Goal: Transaction & Acquisition: Purchase product/service

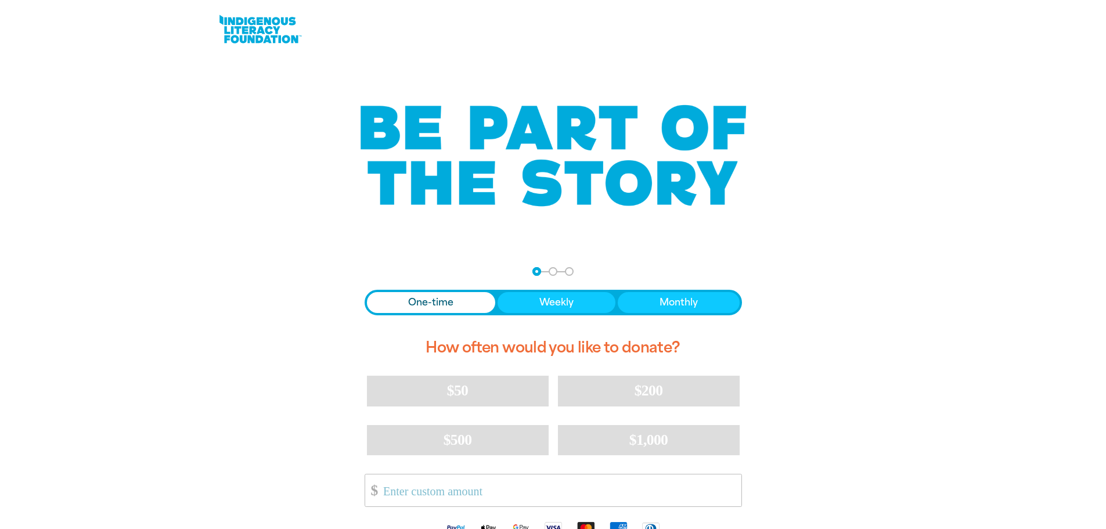
click at [424, 304] on span "One-time" at bounding box center [430, 303] width 45 height 14
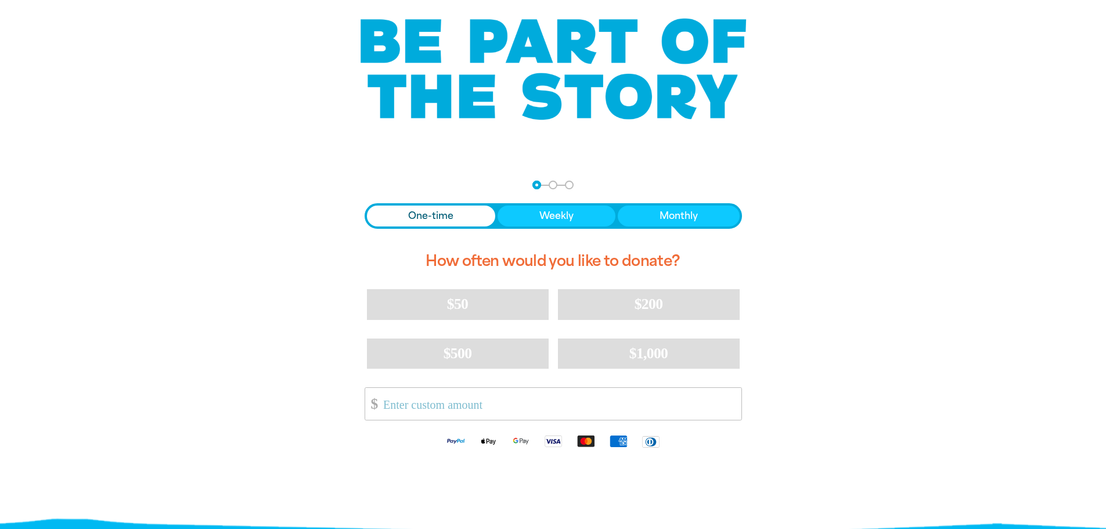
scroll to position [232, 0]
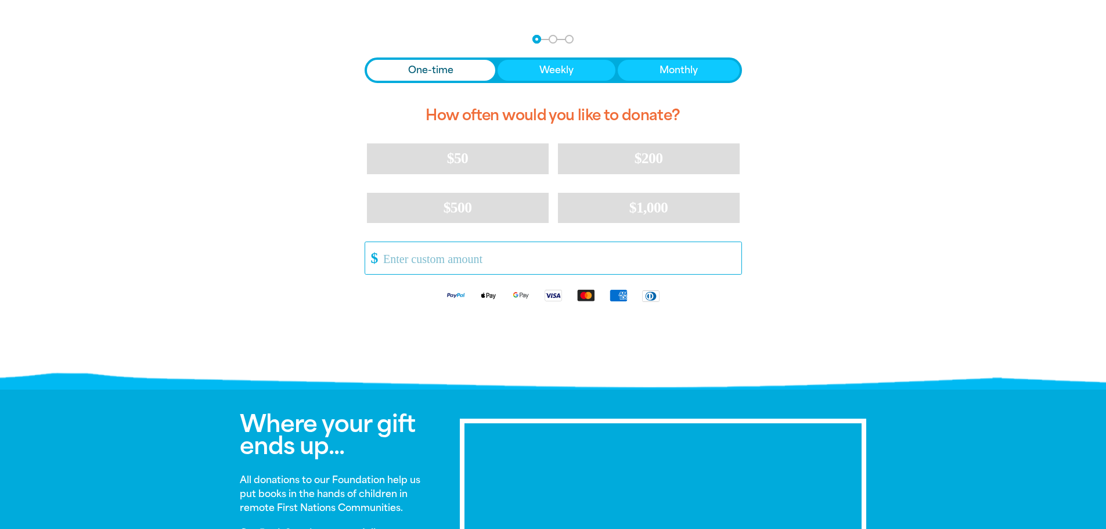
click at [401, 259] on input "Other Amount" at bounding box center [558, 258] width 366 height 32
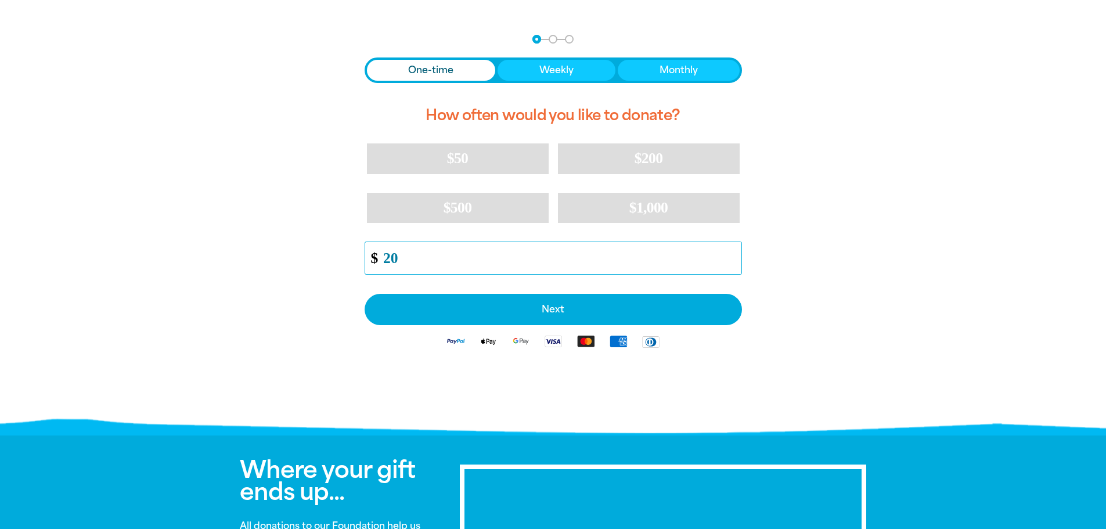
type input "20"
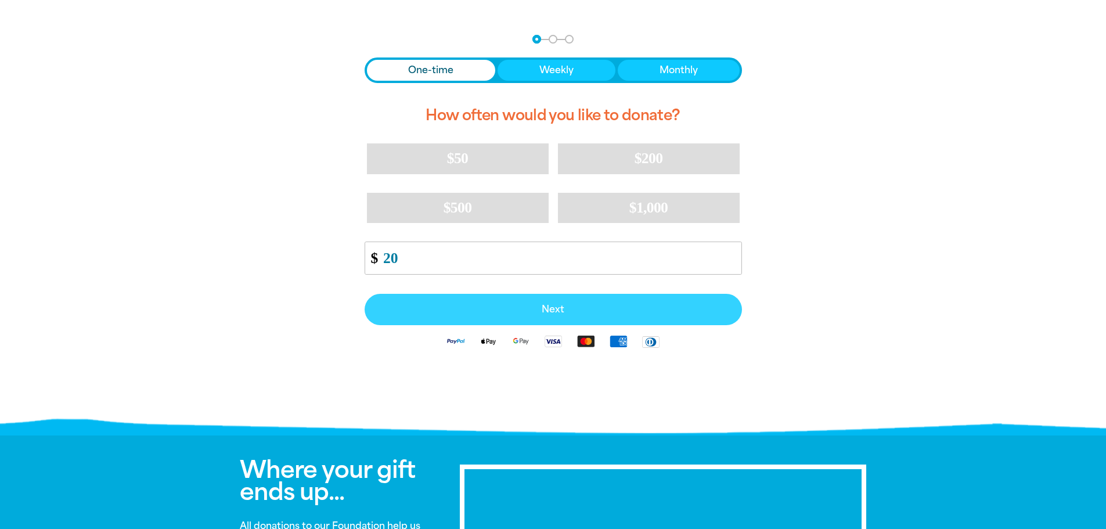
click at [482, 313] on span "Next" at bounding box center [553, 309] width 352 height 9
select select "AU"
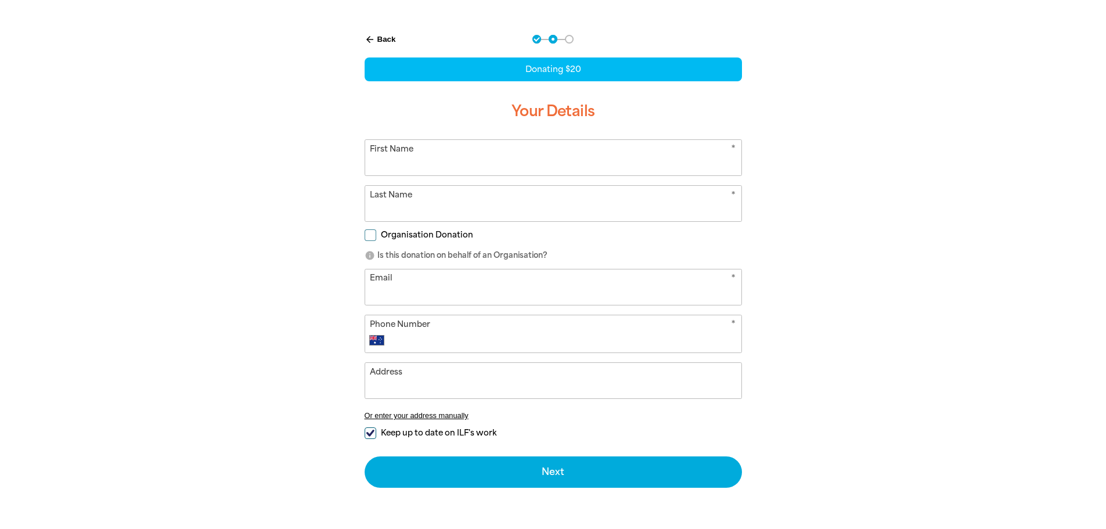
click at [454, 163] on input "First Name" at bounding box center [553, 157] width 376 height 35
type input "[PERSON_NAME]"
type input "Vontelas"
type input "[STREET_ADDRESS]"
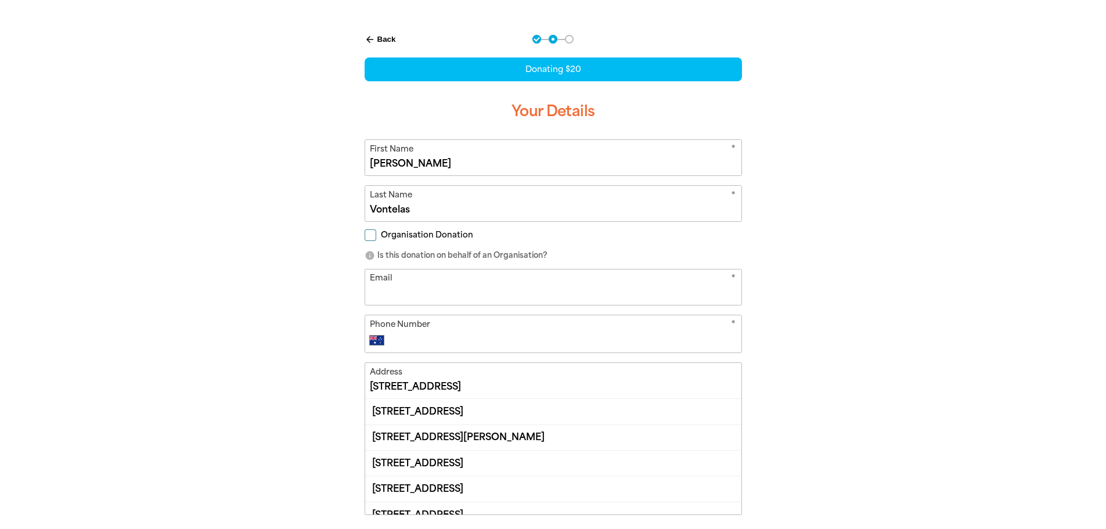
click at [418, 278] on input "Email" at bounding box center [553, 286] width 376 height 35
type input "[EMAIL_ADDRESS][DOMAIN_NAME]"
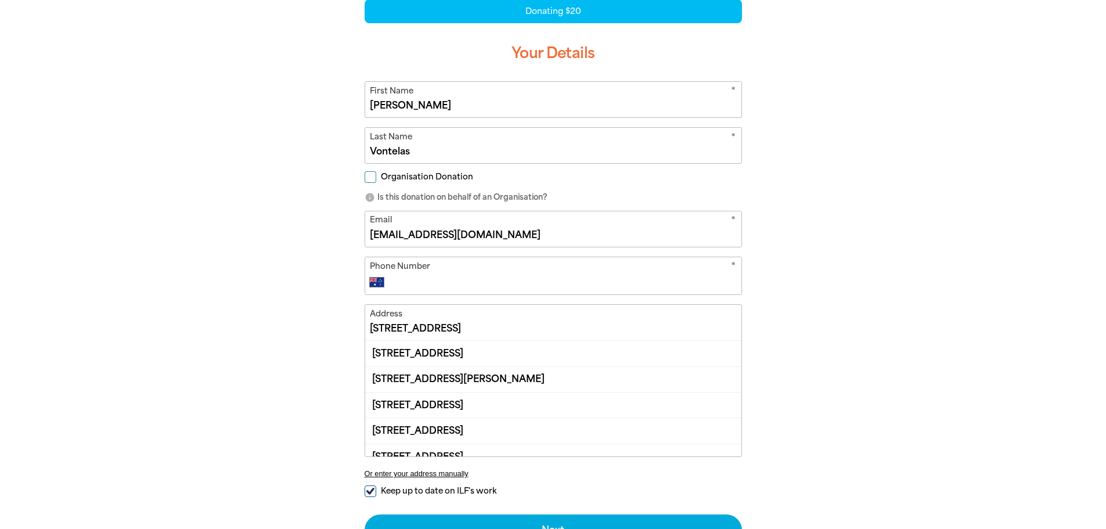
click at [444, 325] on input "[STREET_ADDRESS]" at bounding box center [553, 322] width 376 height 35
click at [551, 376] on div "[STREET_ADDRESS][PERSON_NAME]" at bounding box center [553, 379] width 376 height 26
type input "[STREET_ADDRESS][PERSON_NAME]"
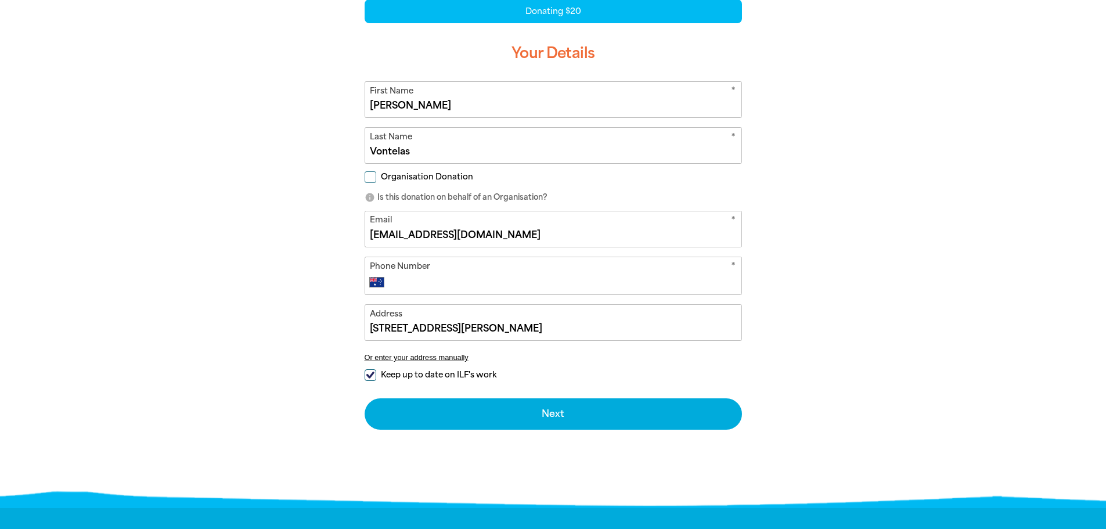
click at [373, 370] on input "Keep up to date on ILF's work" at bounding box center [371, 375] width 12 height 12
checkbox input "false"
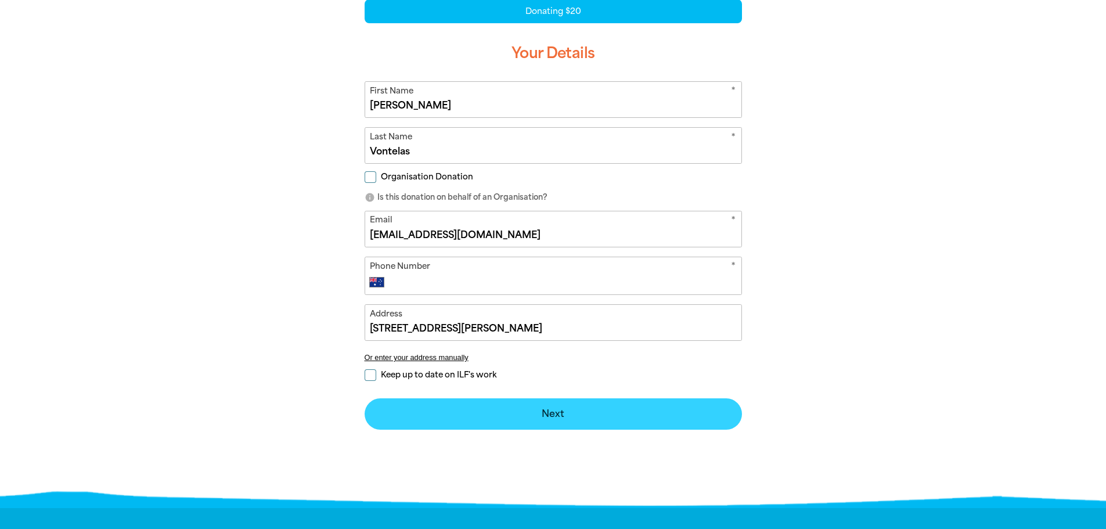
click at [552, 416] on button "Next chevron_right" at bounding box center [553, 413] width 377 height 31
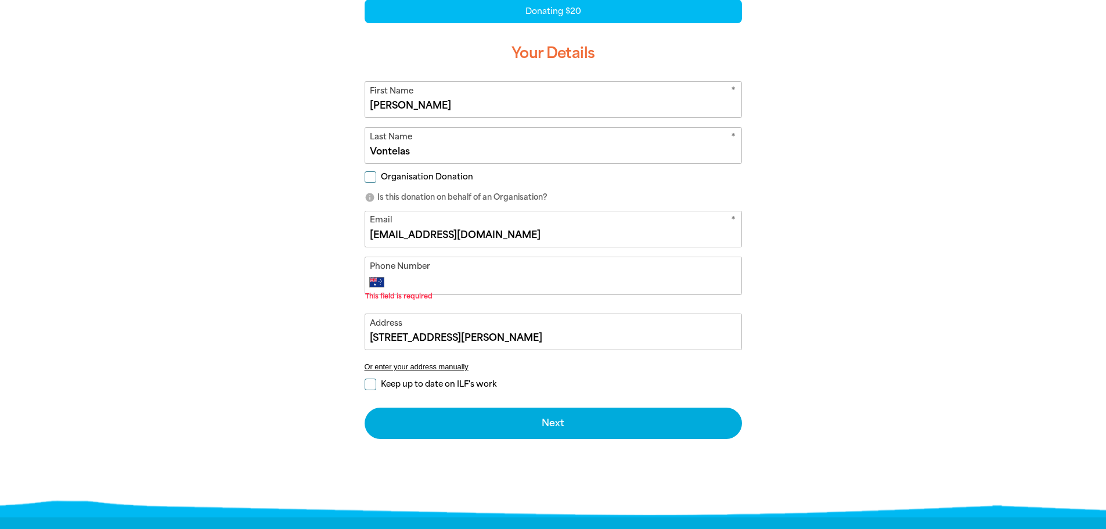
click at [406, 278] on input "Phone Number" at bounding box center [564, 282] width 343 height 14
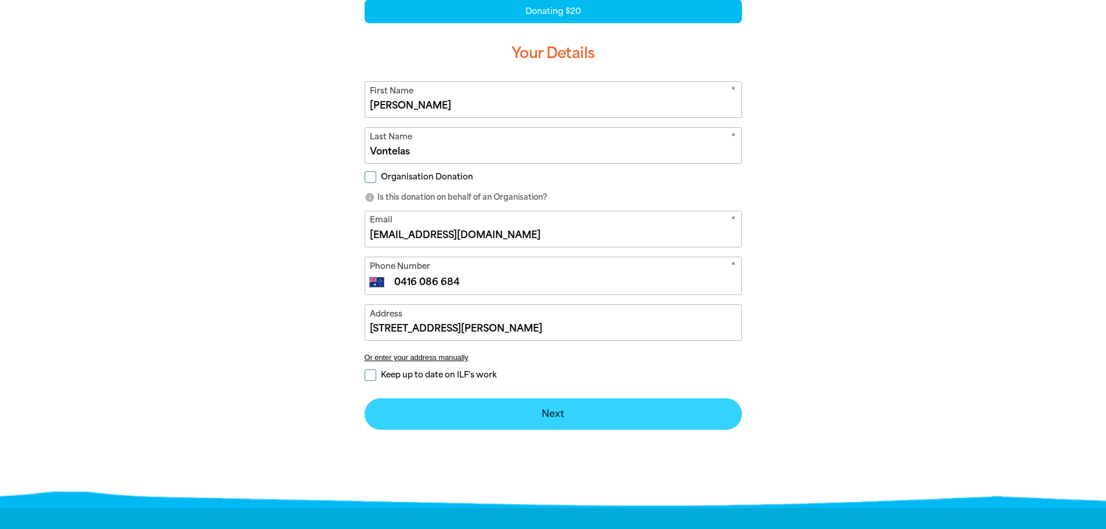
type input "0416 086 684"
click at [463, 415] on button "Next chevron_right" at bounding box center [553, 413] width 377 height 31
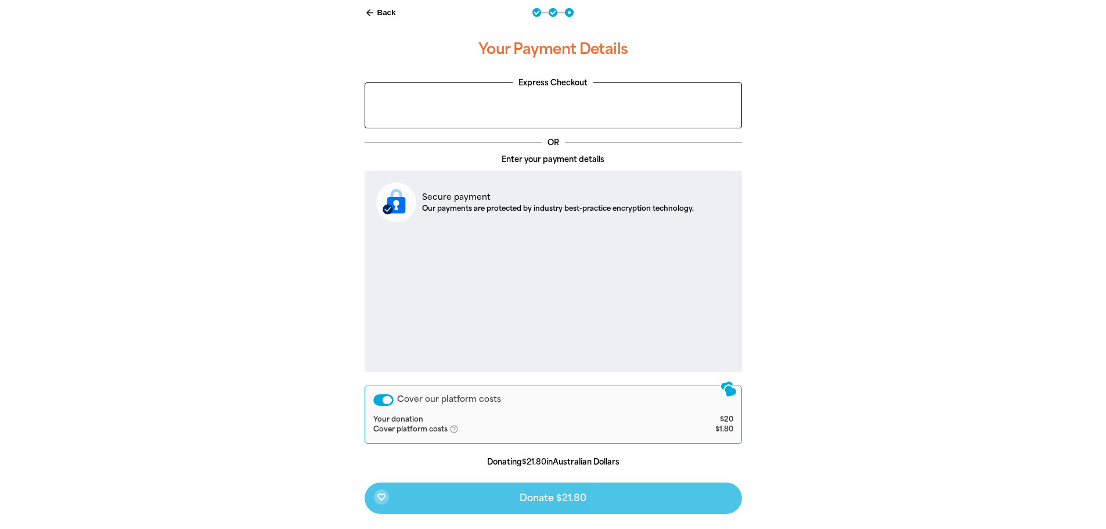
scroll to position [287, 0]
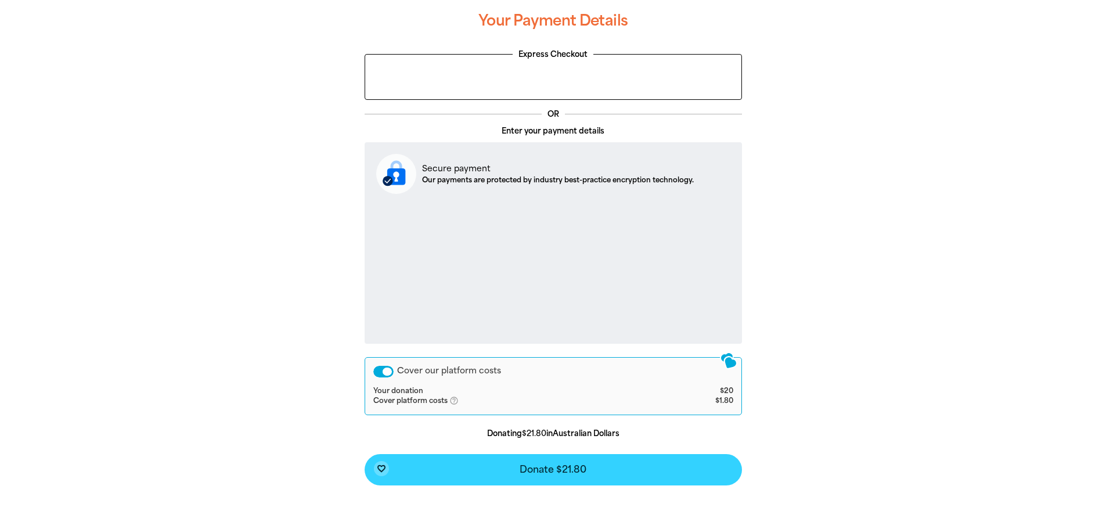
click at [598, 467] on button "favorite_border Donate $21.80" at bounding box center [553, 469] width 377 height 31
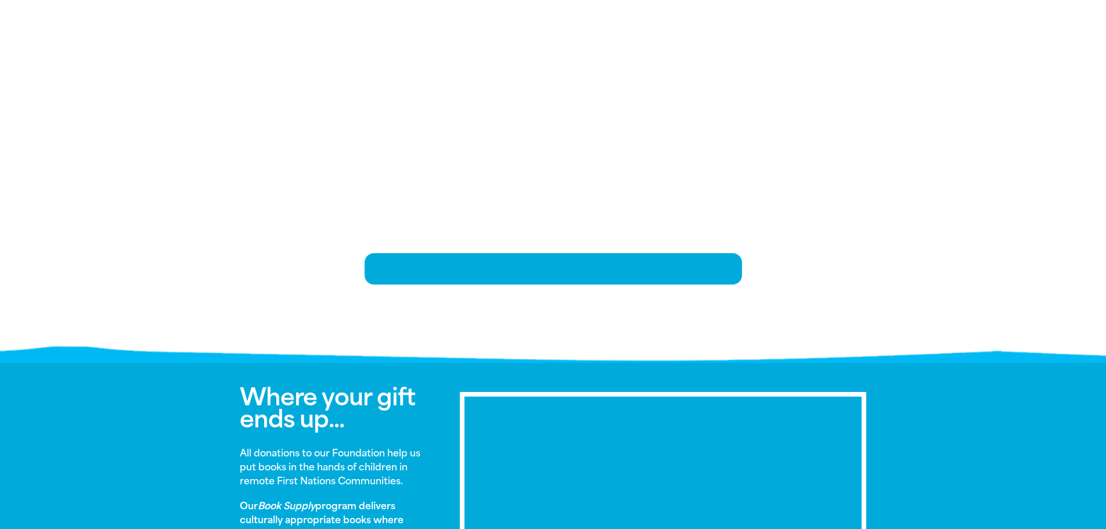
scroll to position [237, 0]
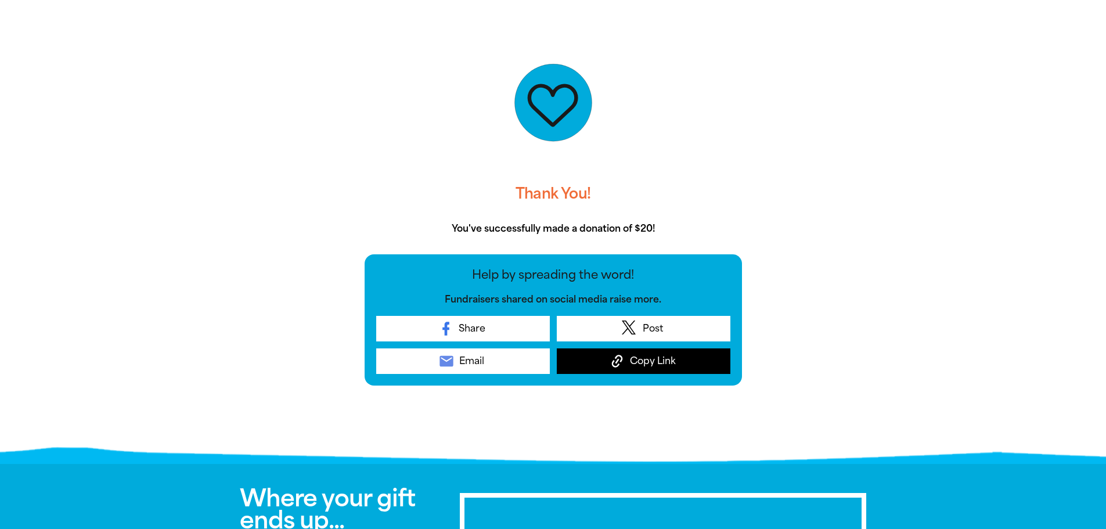
click at [641, 356] on span "Copy Link" at bounding box center [653, 361] width 46 height 14
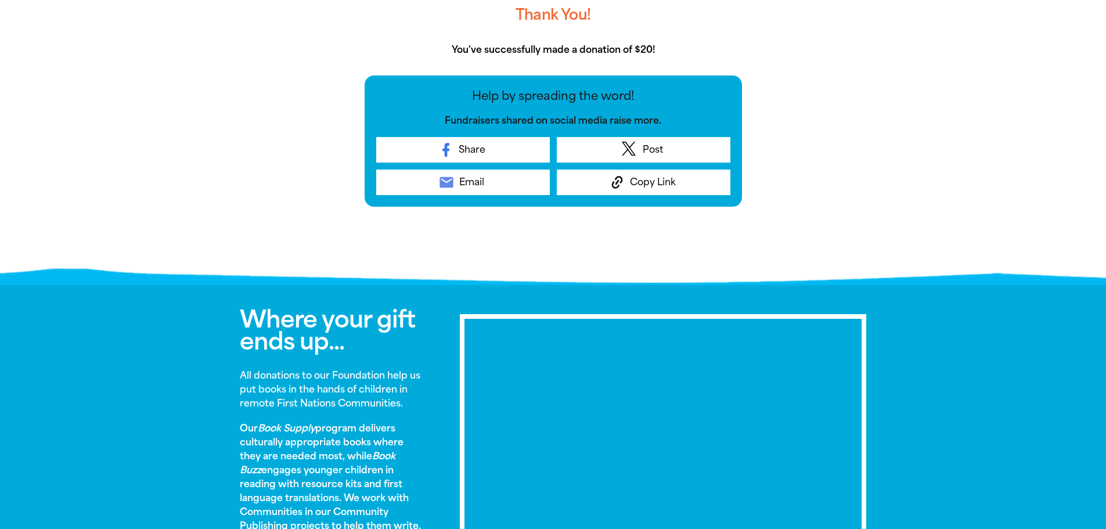
scroll to position [63, 0]
